Goal: Navigation & Orientation: Find specific page/section

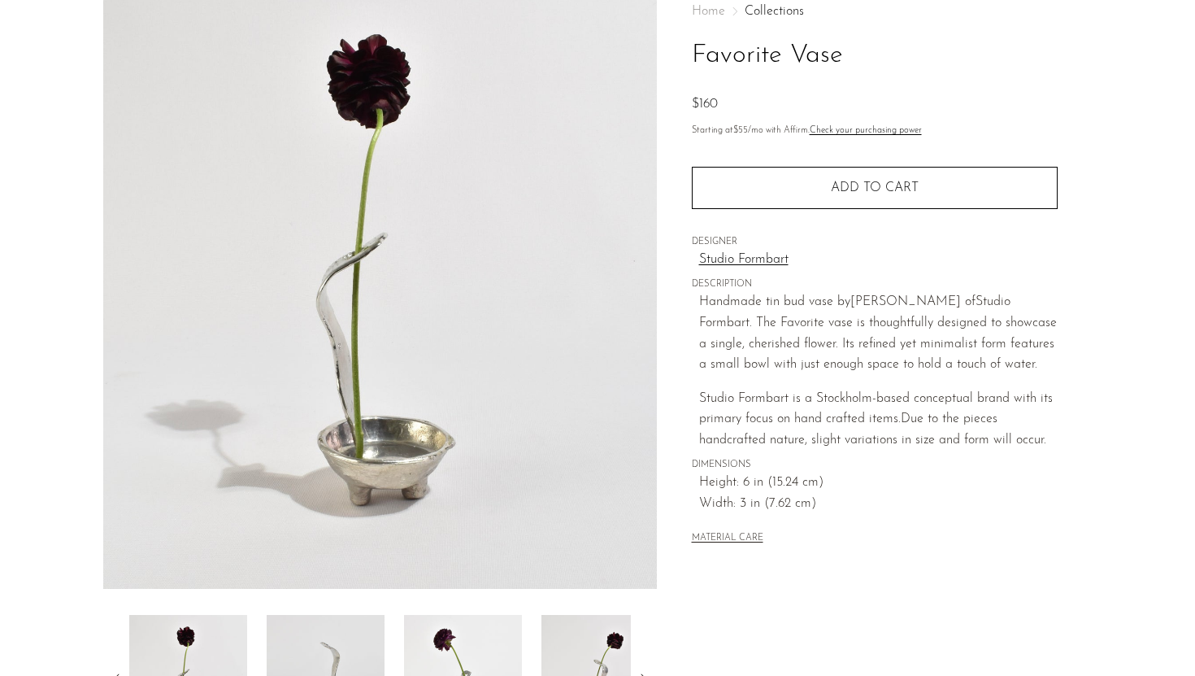
scroll to position [330, 0]
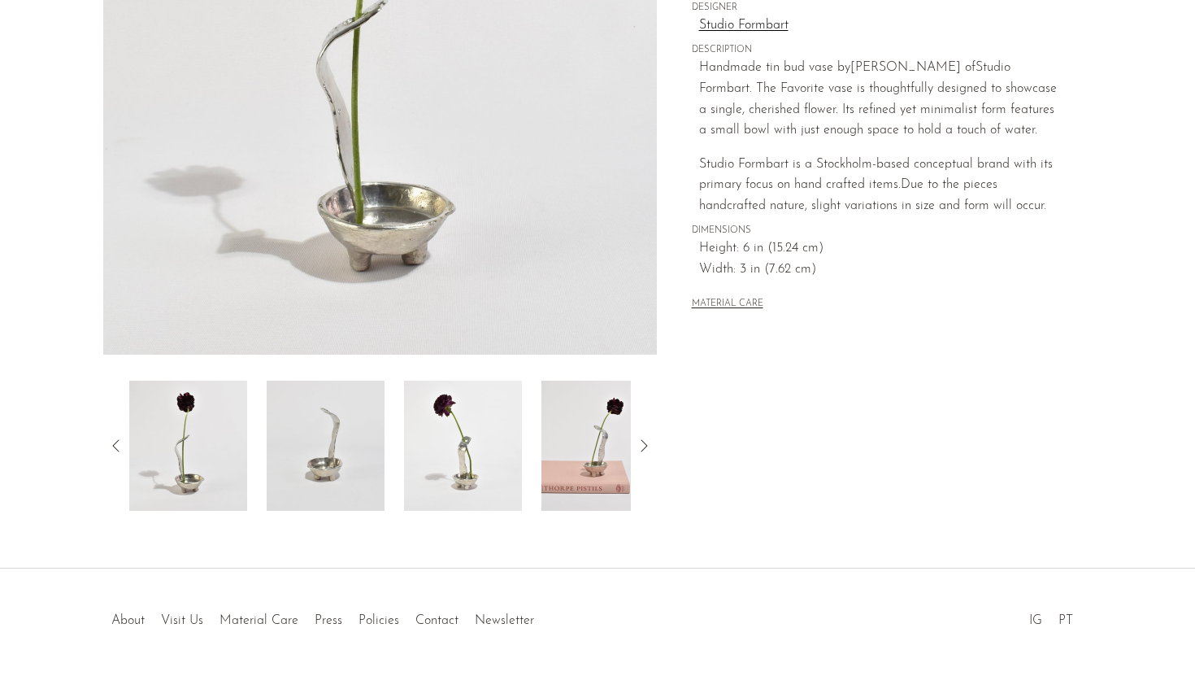
click at [581, 428] on img at bounding box center [600, 445] width 118 height 130
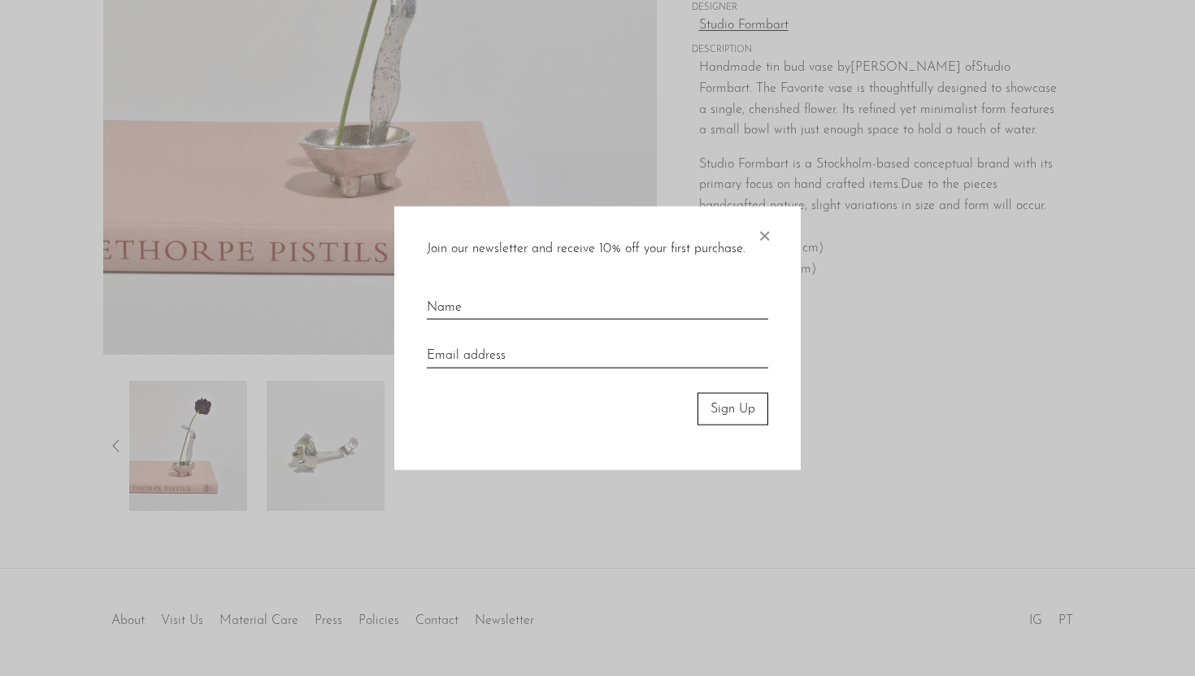
click at [764, 236] on span "×" at bounding box center [764, 232] width 16 height 52
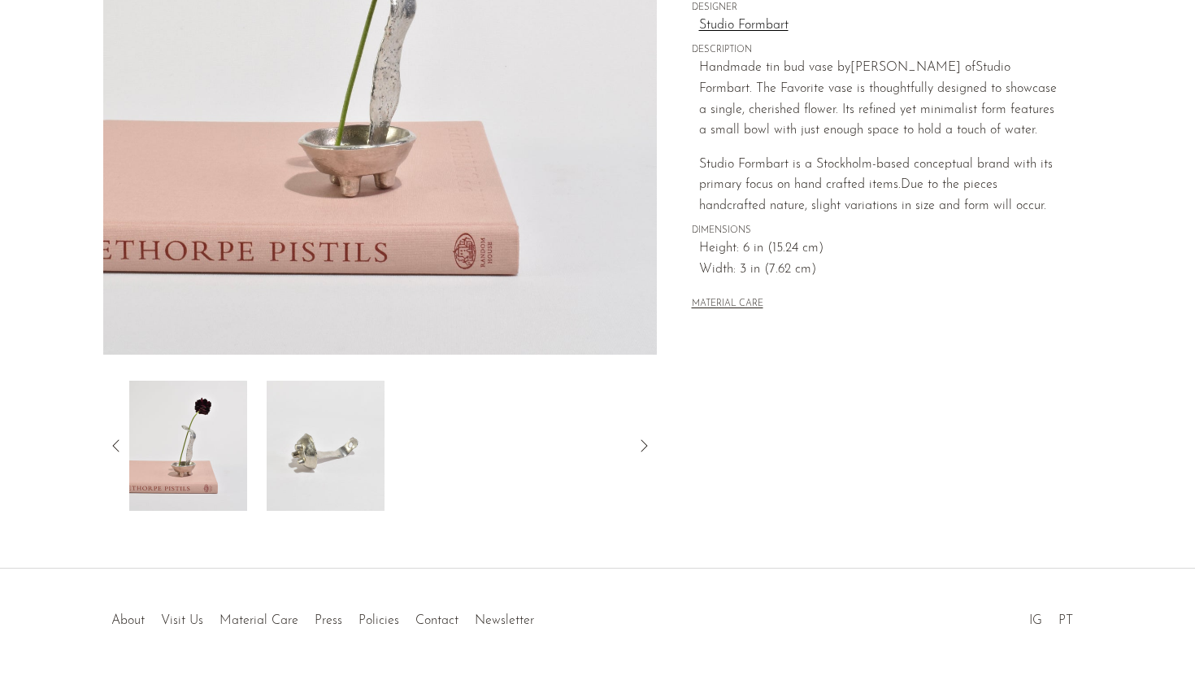
scroll to position [0, 0]
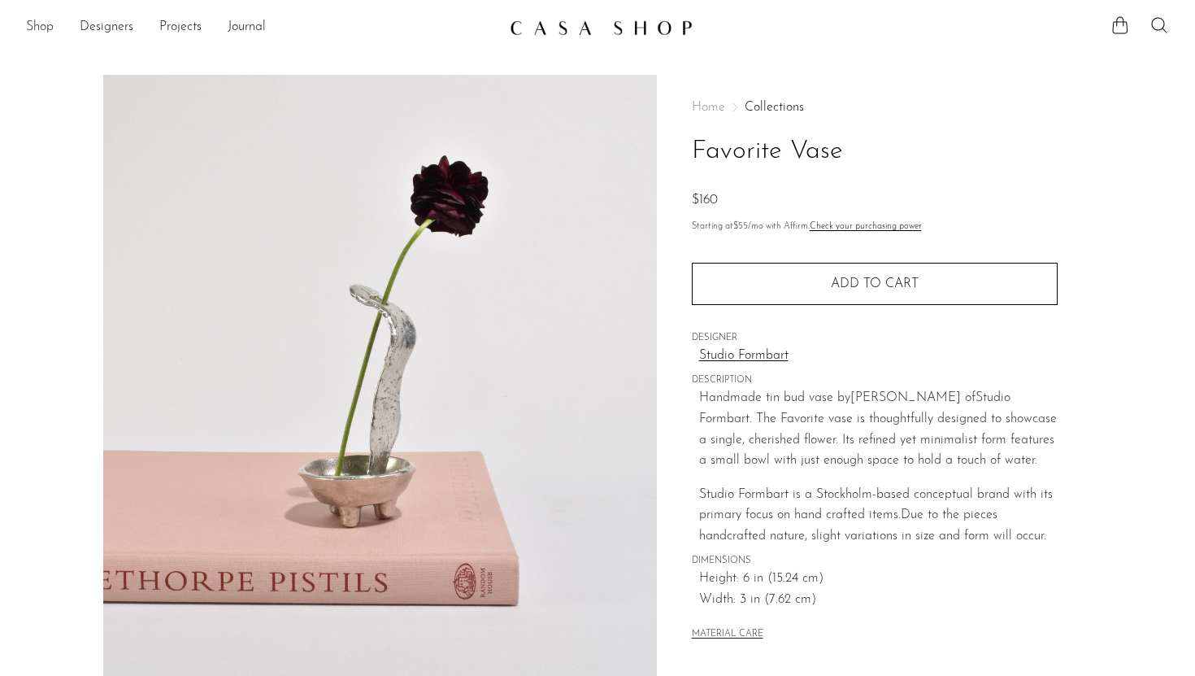
click at [48, 28] on link "Shop" at bounding box center [40, 27] width 28 height 21
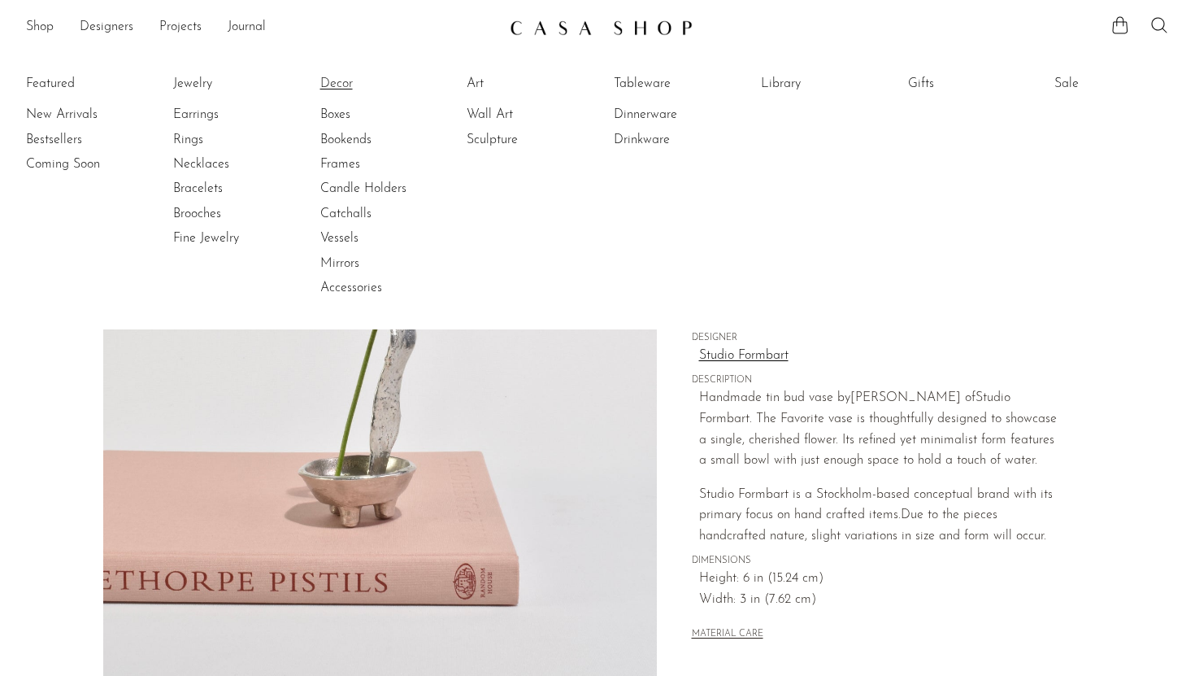
click at [341, 89] on link "Decor" at bounding box center [381, 84] width 122 height 18
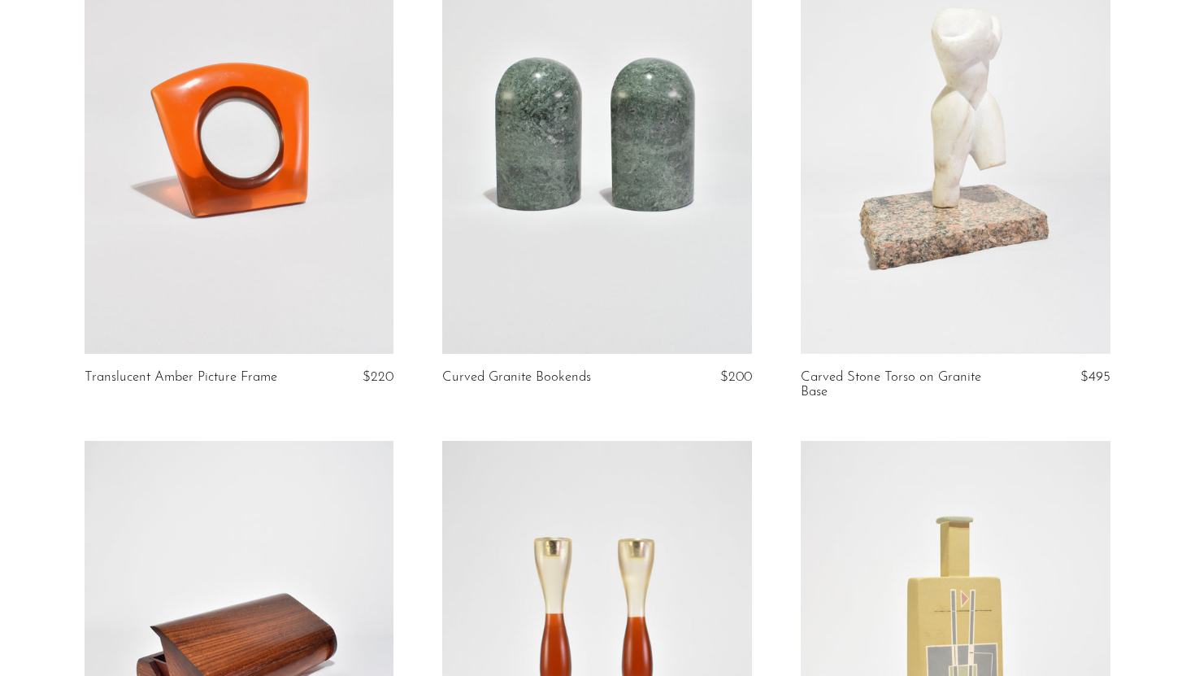
scroll to position [2291, 0]
